Goal: Find contact information: Find contact information

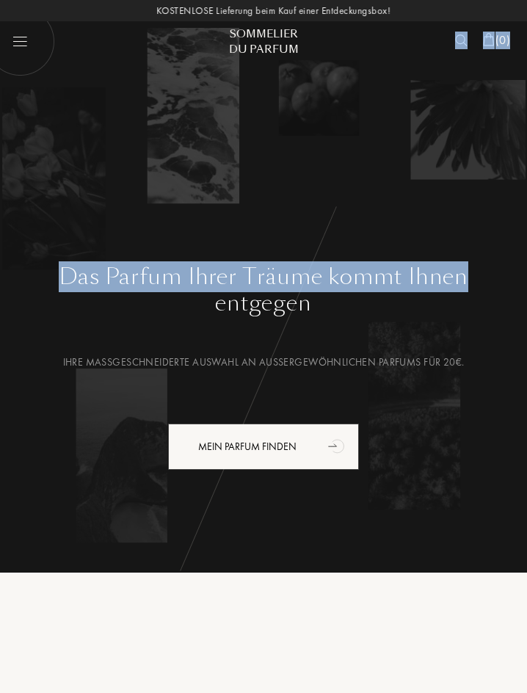
drag, startPoint x: 526, startPoint y: 33, endPoint x: 529, endPoint y: 235, distance: 201.9
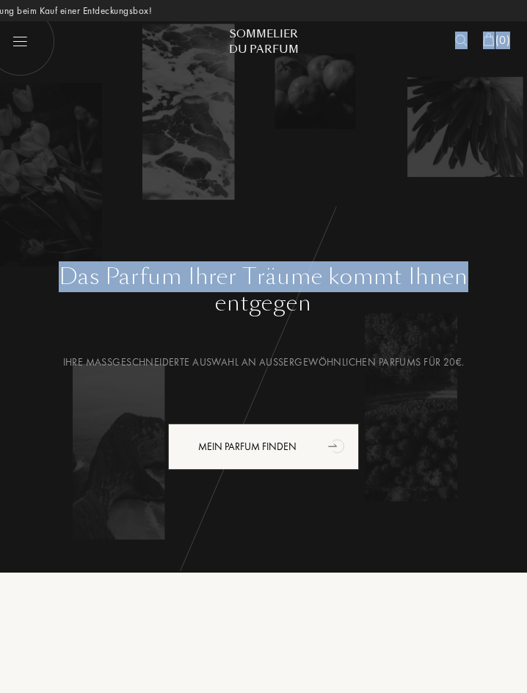
click at [438, 178] on div "Das Parfum Ihrer Träume kommt Ihnen entgegen Ihre maßgeschneiderte Auswahl an a…" at bounding box center [263, 235] width 527 height 470
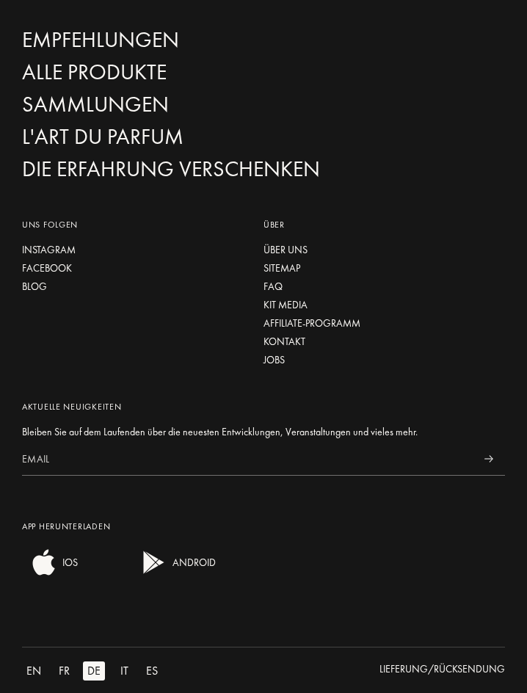
scroll to position [5401, 0]
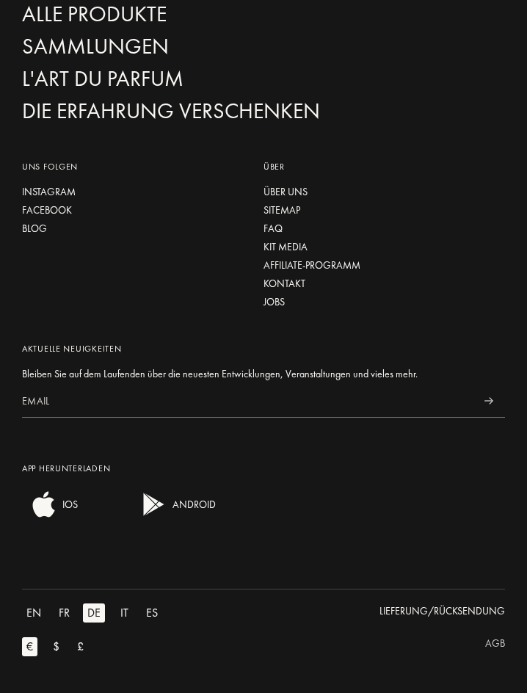
click at [494, 644] on div "AGB" at bounding box center [495, 636] width 20 height 29
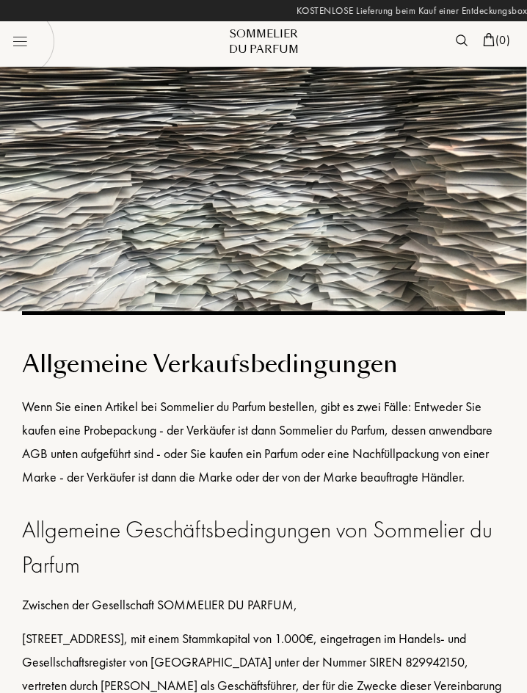
click at [302, 425] on div "Wenn Sie einen Artikel bei Sommelier du Parfum bestellen, gibt es zwei Fälle: E…" at bounding box center [263, 442] width 483 height 94
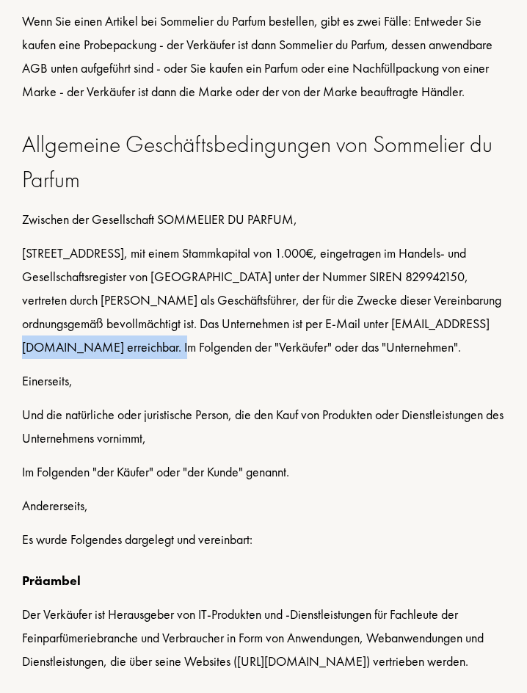
drag, startPoint x: 44, startPoint y: 344, endPoint x: 180, endPoint y: 346, distance: 135.8
copy div "[EMAIL_ADDRESS][DOMAIN_NAME]"
